Goal: Transaction & Acquisition: Purchase product/service

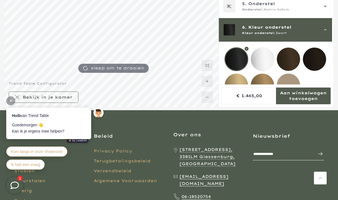
scroll to position [51, 0]
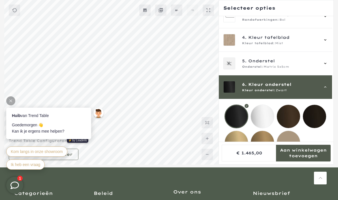
click at [13, 98] on div at bounding box center [10, 100] width 9 height 9
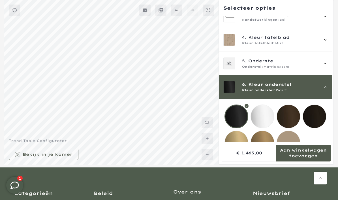
click at [267, 116] on mmq-loader at bounding box center [262, 116] width 23 height 23
click at [236, 139] on mmq-loader at bounding box center [236, 142] width 23 height 23
click at [292, 122] on mmq-loader at bounding box center [288, 116] width 23 height 23
click at [313, 116] on mmq-loader at bounding box center [314, 116] width 23 height 23
click at [239, 116] on mmq-loader at bounding box center [236, 116] width 23 height 23
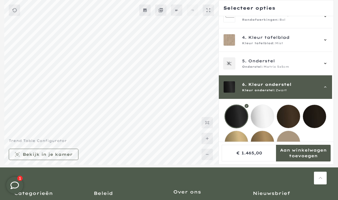
click at [317, 115] on mmq-loader at bounding box center [314, 116] width 23 height 23
click at [286, 126] on mmq-loader at bounding box center [288, 116] width 23 height 23
click at [262, 120] on mmq-loader at bounding box center [262, 116] width 23 height 23
click at [239, 145] on mmq-loader at bounding box center [236, 142] width 23 height 23
click at [268, 148] on mmq-loader at bounding box center [262, 142] width 23 height 23
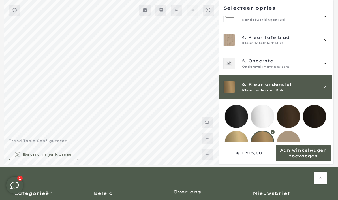
click at [291, 148] on mmq-loader at bounding box center [288, 142] width 23 height 23
click at [265, 148] on mmq-loader at bounding box center [262, 142] width 23 height 23
click at [236, 143] on mmq-loader at bounding box center [236, 142] width 23 height 23
click at [244, 116] on mmq-loader at bounding box center [236, 116] width 23 height 23
